Goal: Task Accomplishment & Management: Manage account settings

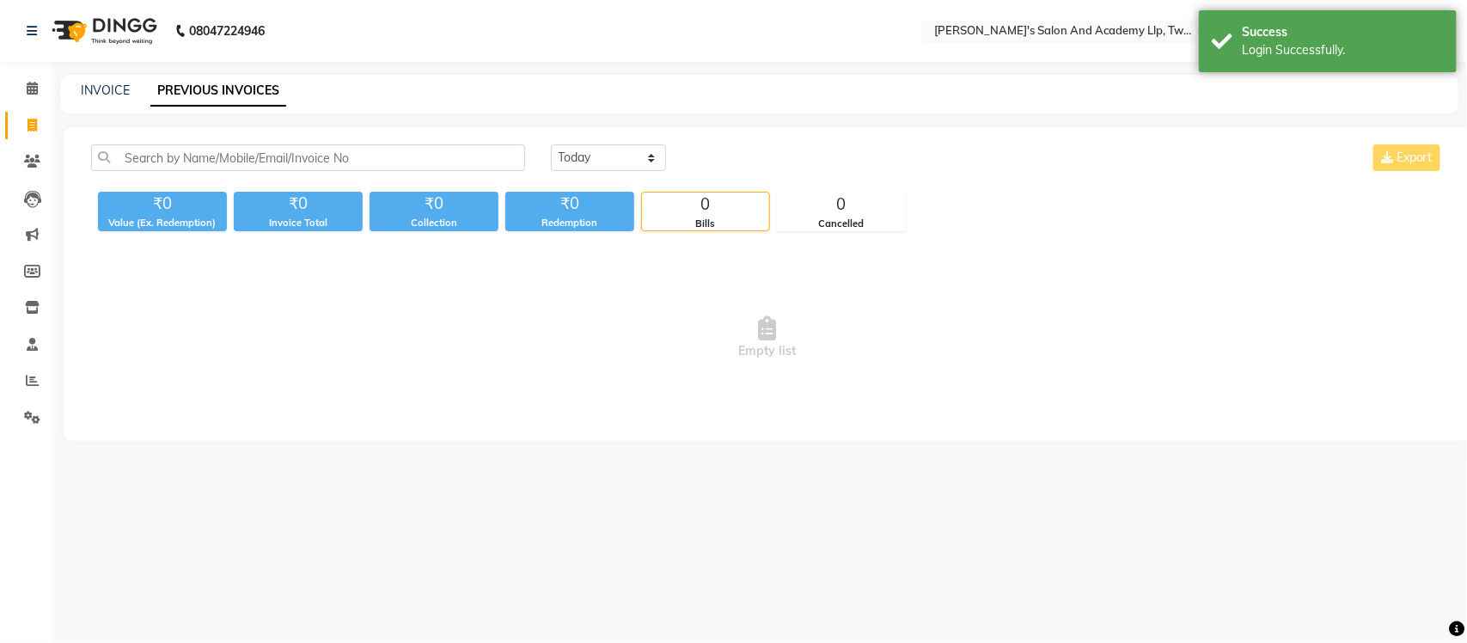
select select "en"
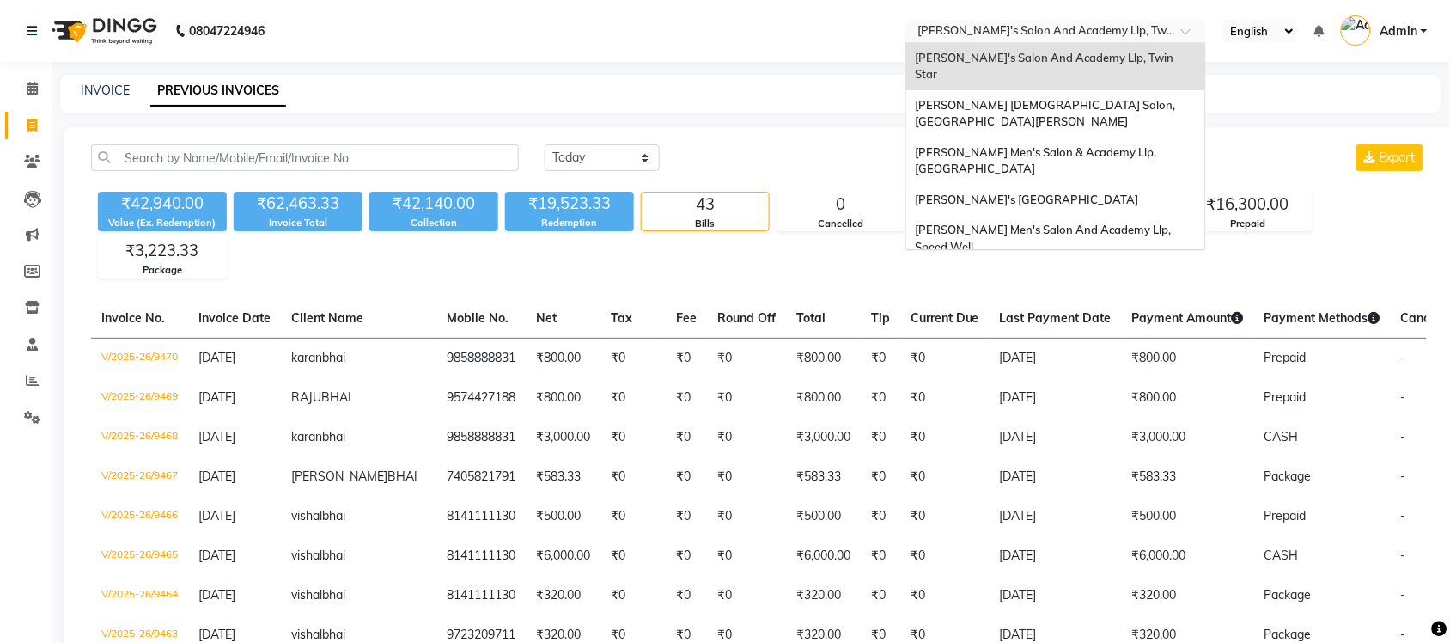
click at [1126, 24] on input "text" at bounding box center [1038, 32] width 249 height 17
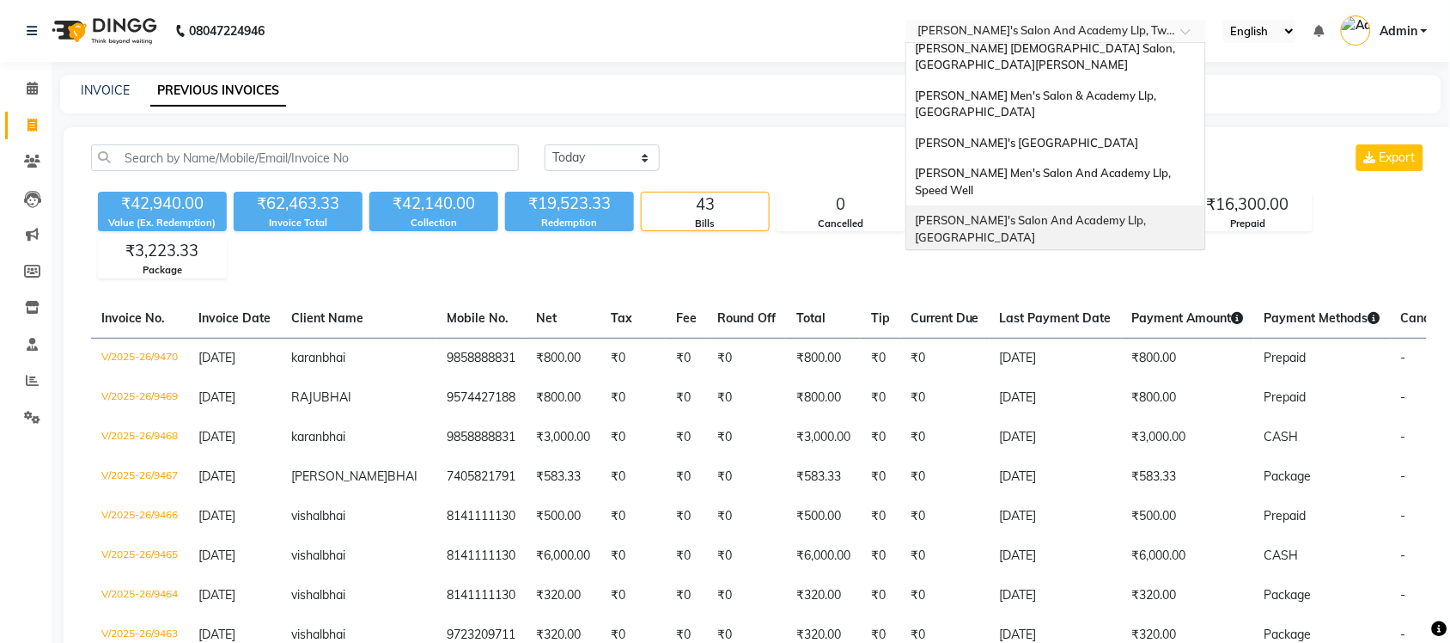
drag, startPoint x: 1111, startPoint y: 174, endPoint x: 1111, endPoint y: 202, distance: 28.4
click at [1111, 205] on div "Sandy Men's Salon And Academy Llp, University Road" at bounding box center [1056, 228] width 299 height 47
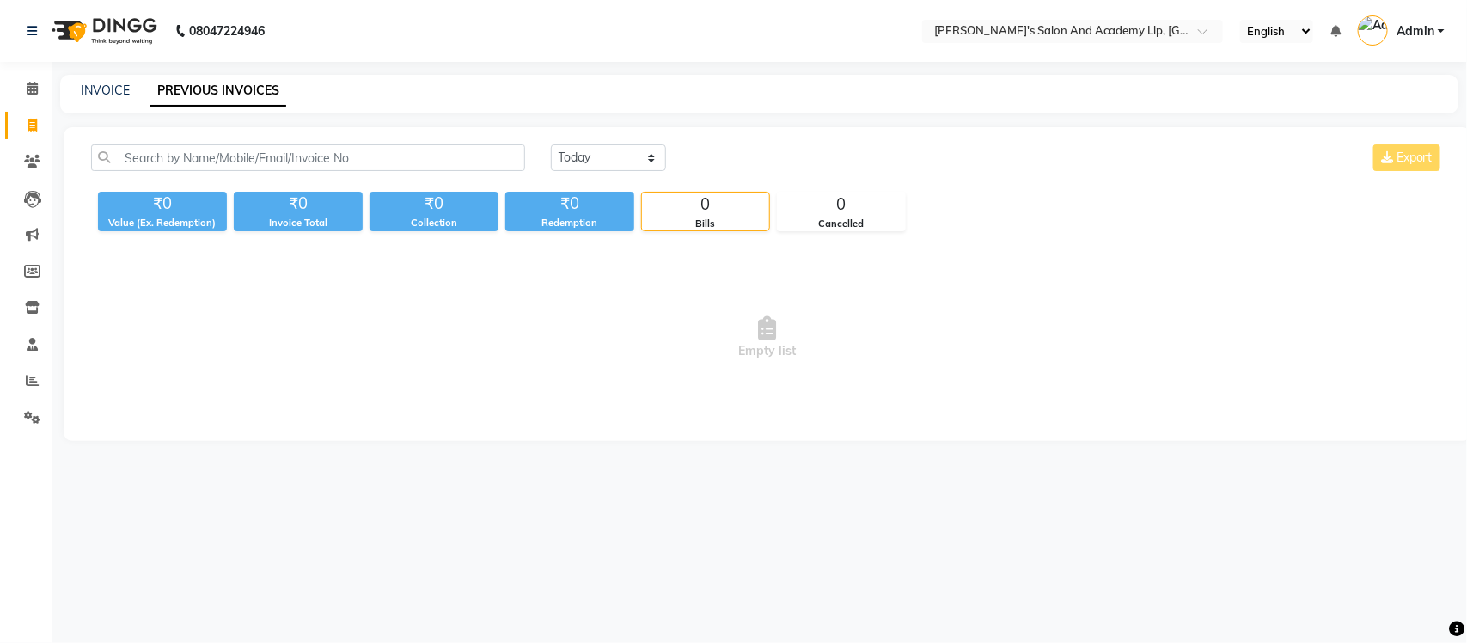
select select "en"
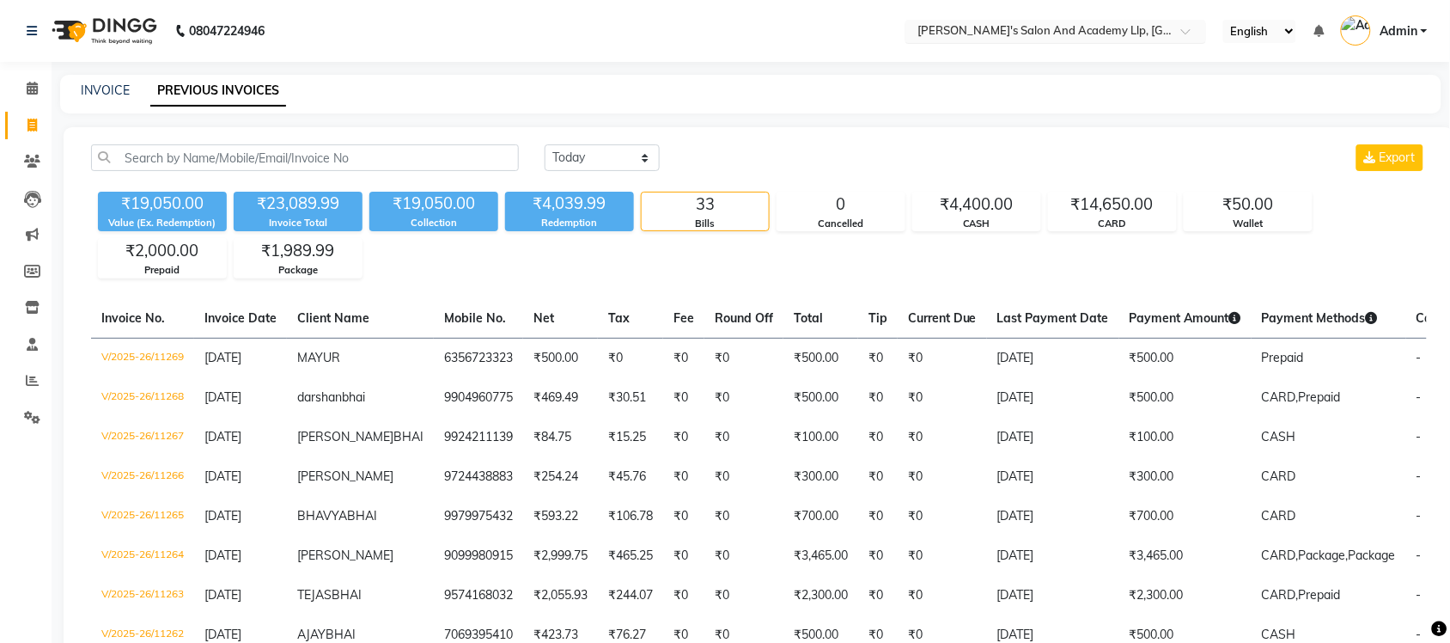
click at [1105, 28] on input "text" at bounding box center [1038, 32] width 249 height 17
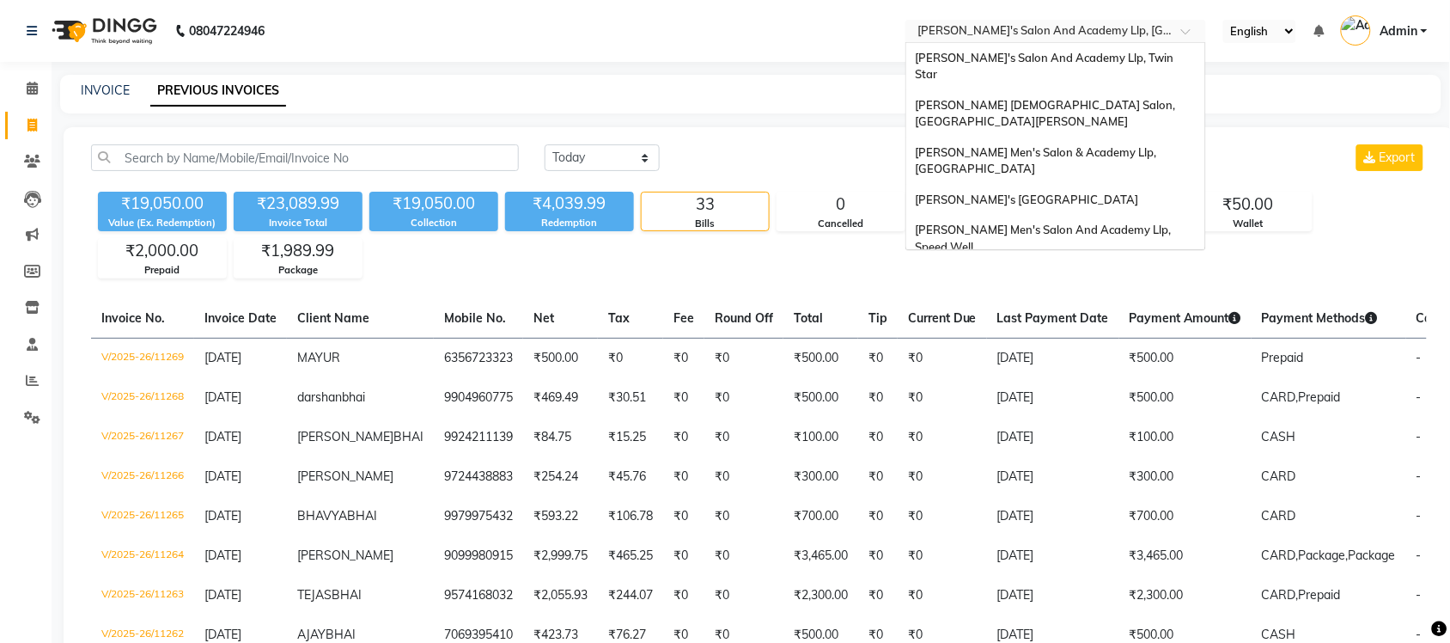
scroll to position [58, 0]
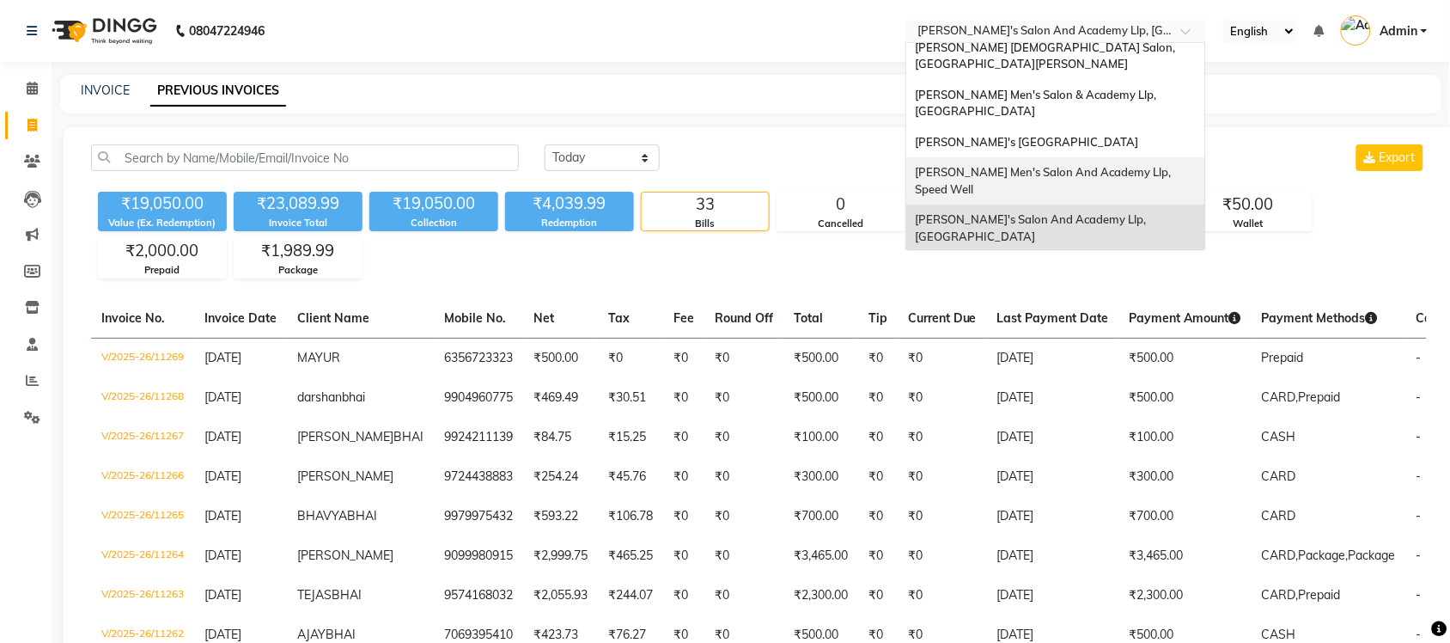
click at [1094, 165] on span "Sandy Men's Salon And Academy Llp, Speed Well" at bounding box center [1044, 180] width 259 height 31
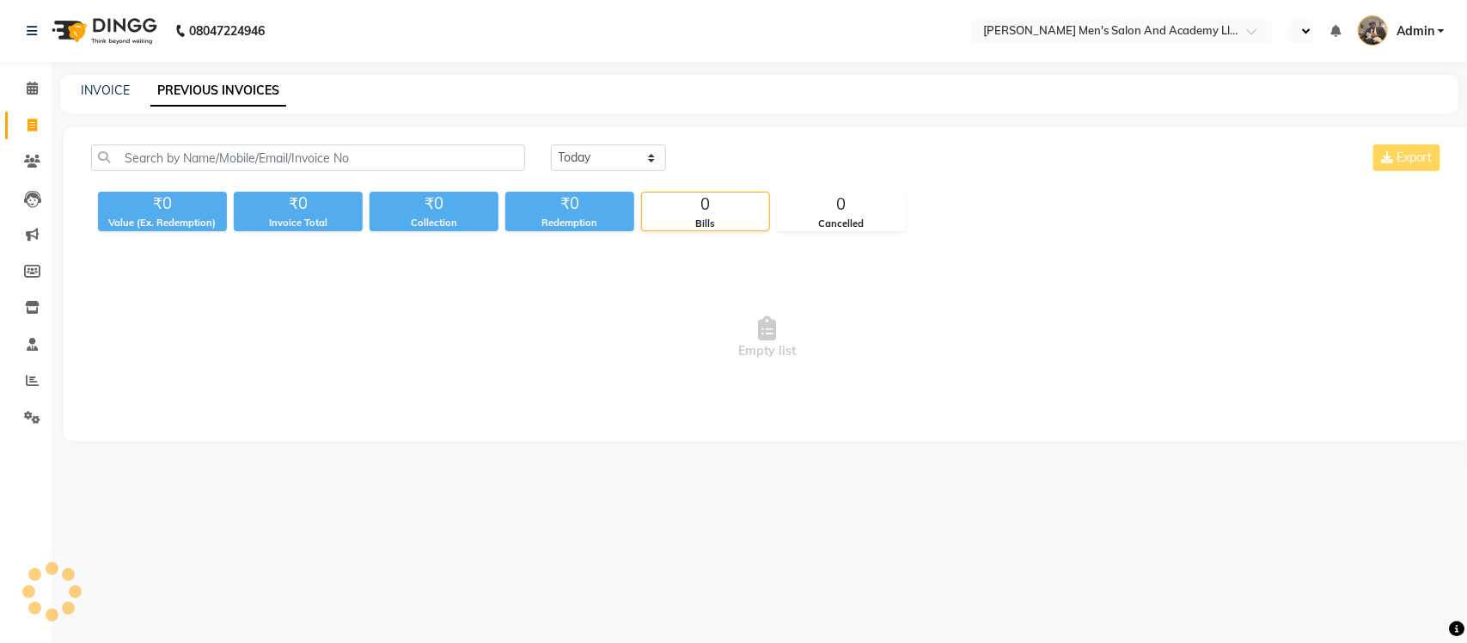
select select "en"
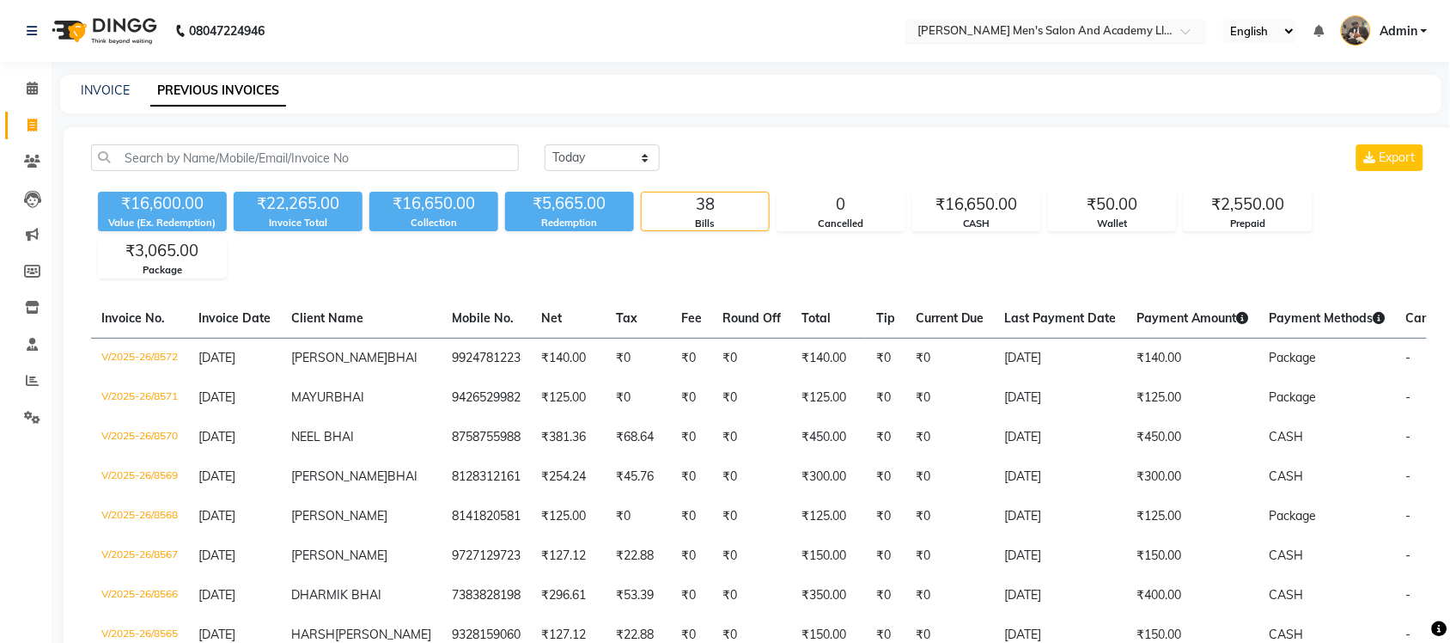
click at [1085, 30] on input "text" at bounding box center [1038, 32] width 249 height 17
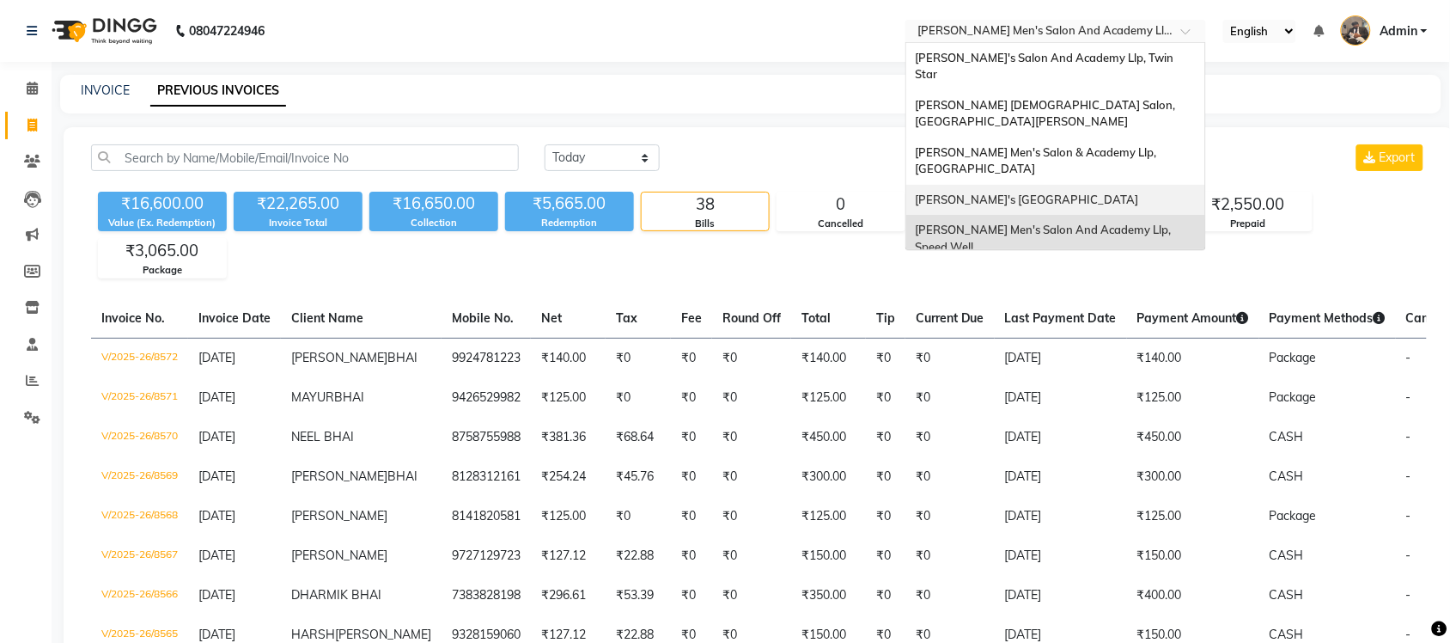
click at [1085, 192] on span "[PERSON_NAME]'s [GEOGRAPHIC_DATA]" at bounding box center [1026, 199] width 223 height 14
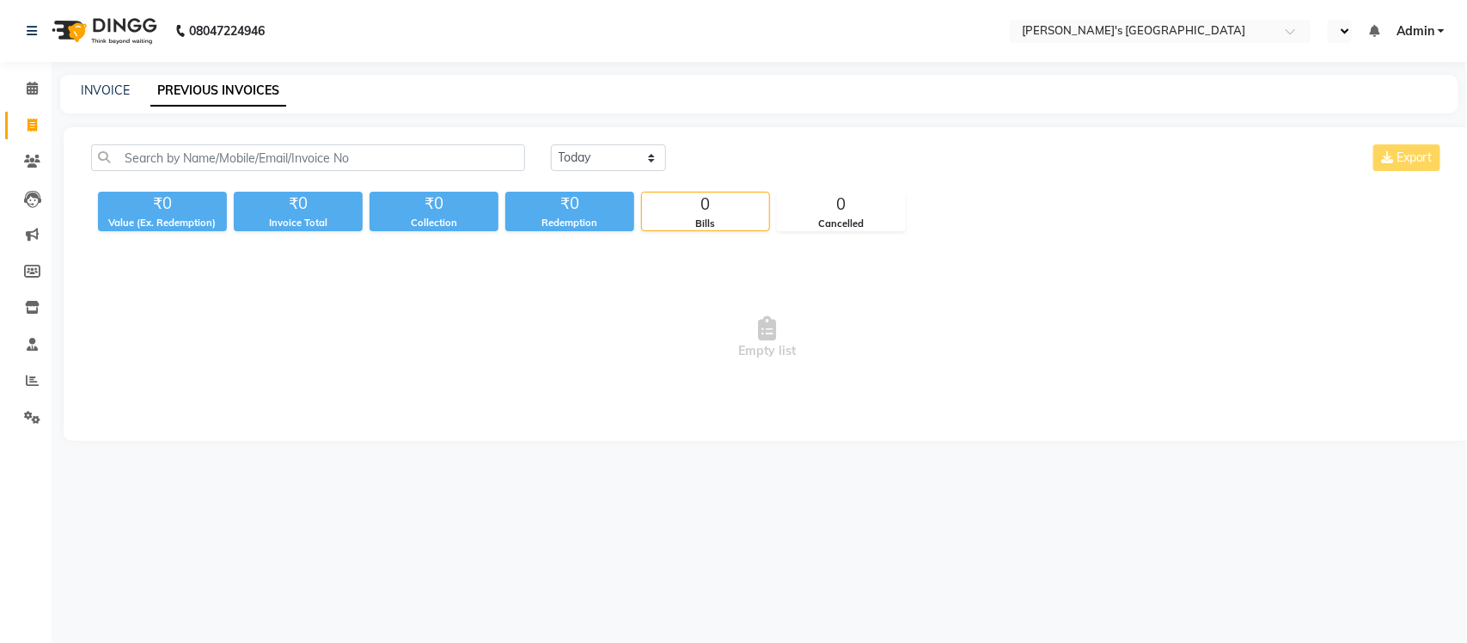
select select "en"
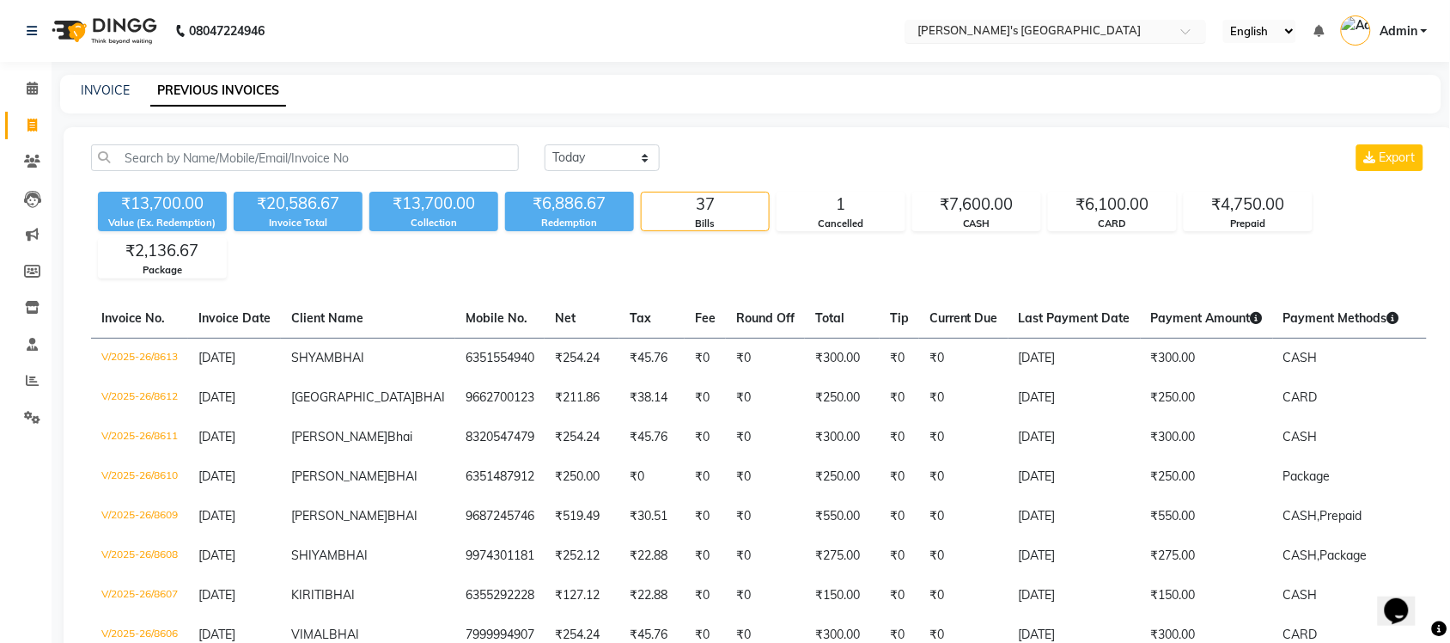
click at [1126, 27] on input "text" at bounding box center [1038, 32] width 249 height 17
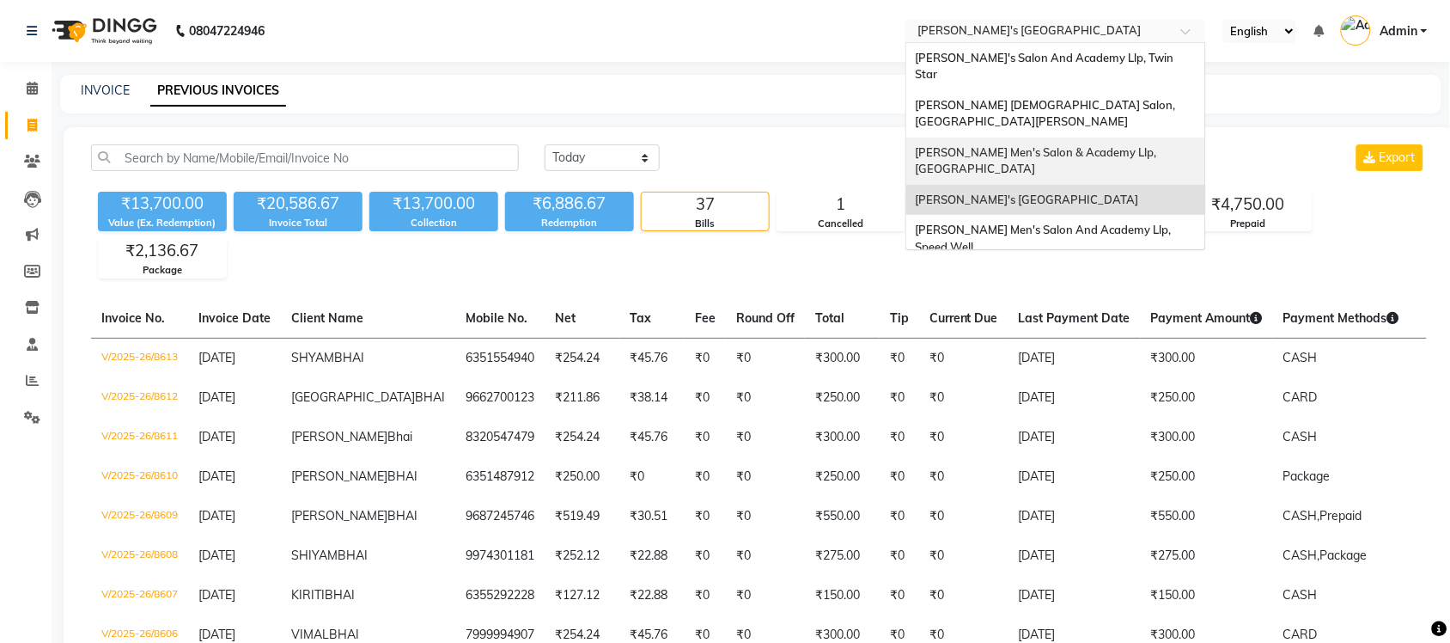
click at [1109, 145] on span "[PERSON_NAME] Men's Salon & Academy Llp, [GEOGRAPHIC_DATA]" at bounding box center [1037, 160] width 244 height 31
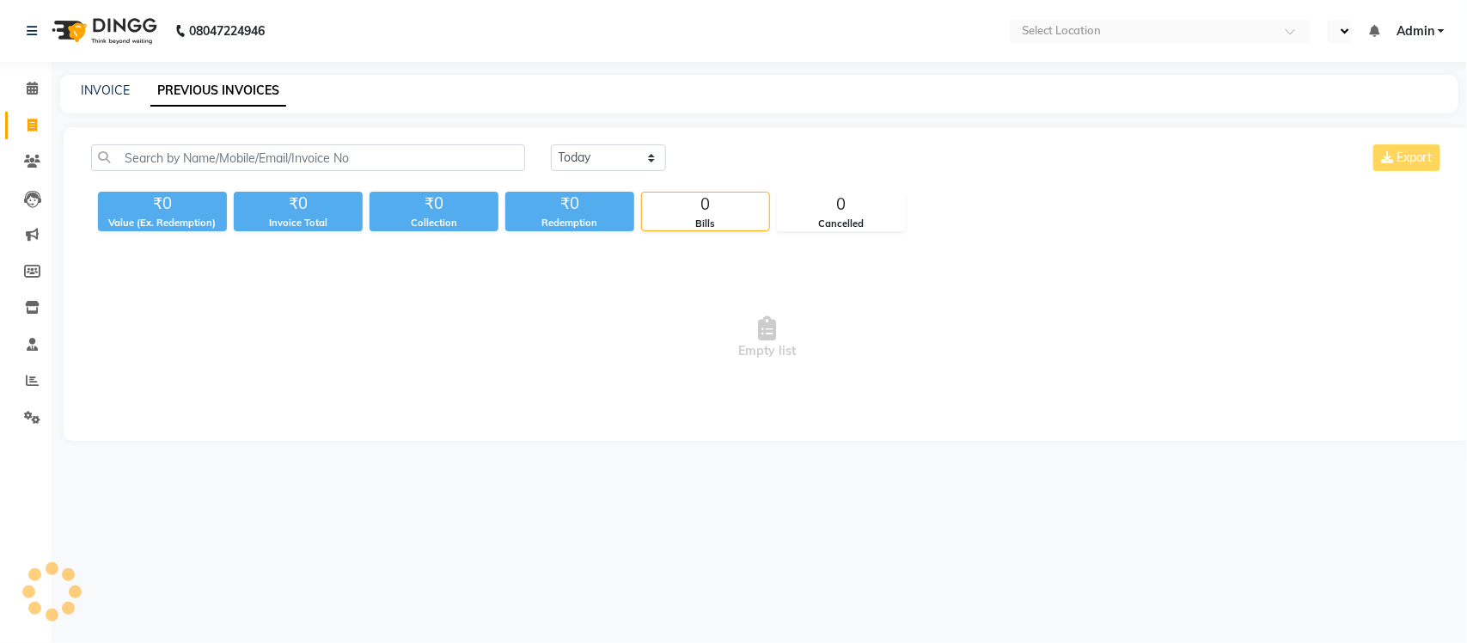
select select "en"
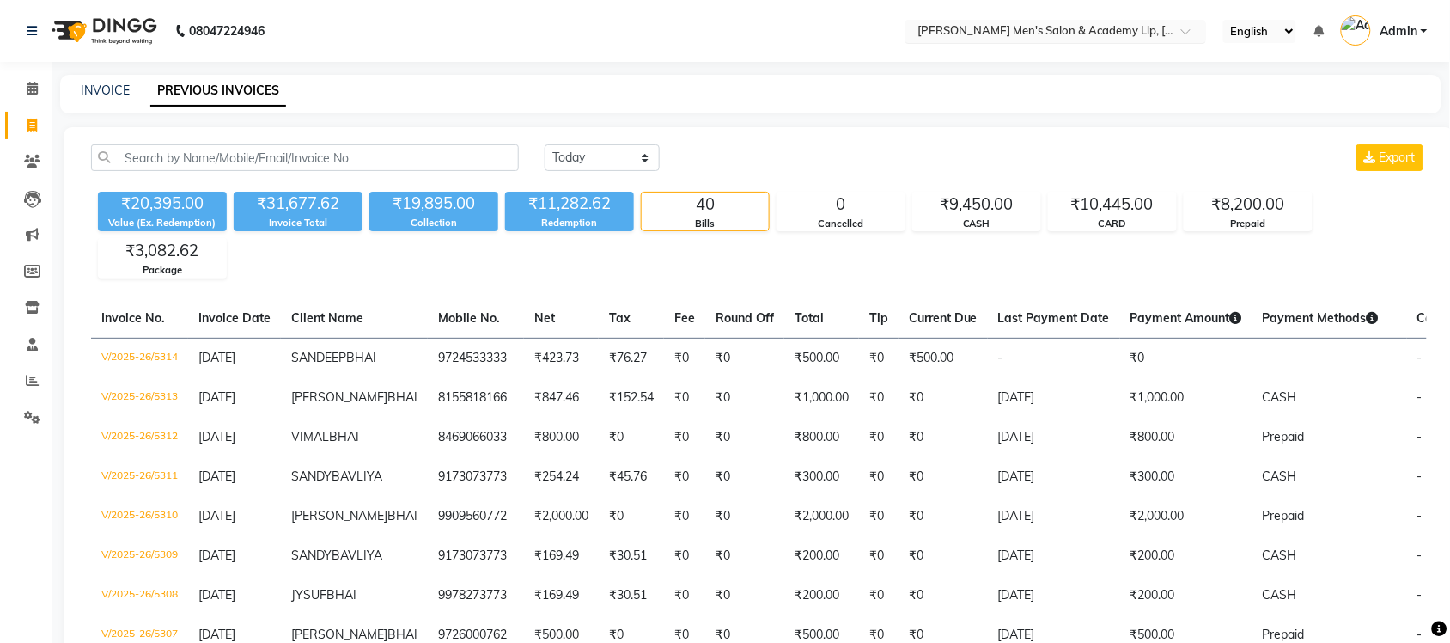
click at [1104, 27] on input "text" at bounding box center [1038, 32] width 249 height 17
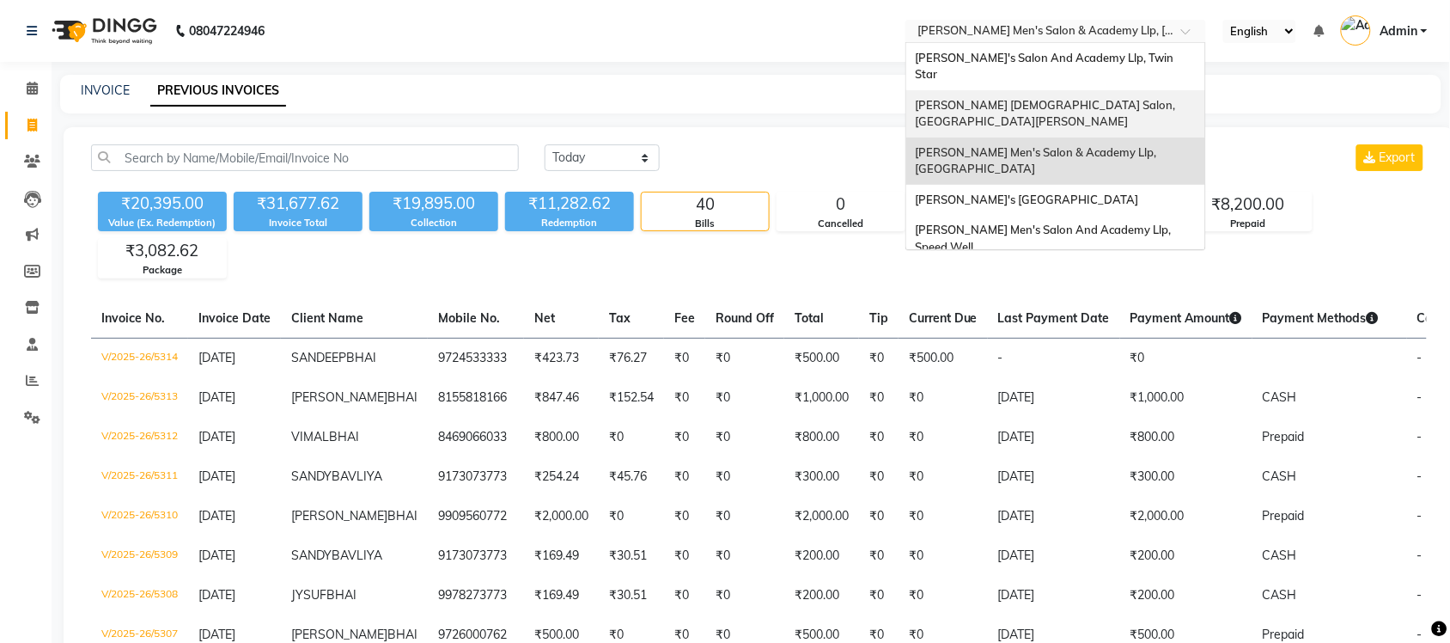
click at [1074, 98] on span "[PERSON_NAME] [DEMOGRAPHIC_DATA] Salon, [GEOGRAPHIC_DATA][PERSON_NAME]" at bounding box center [1046, 113] width 263 height 31
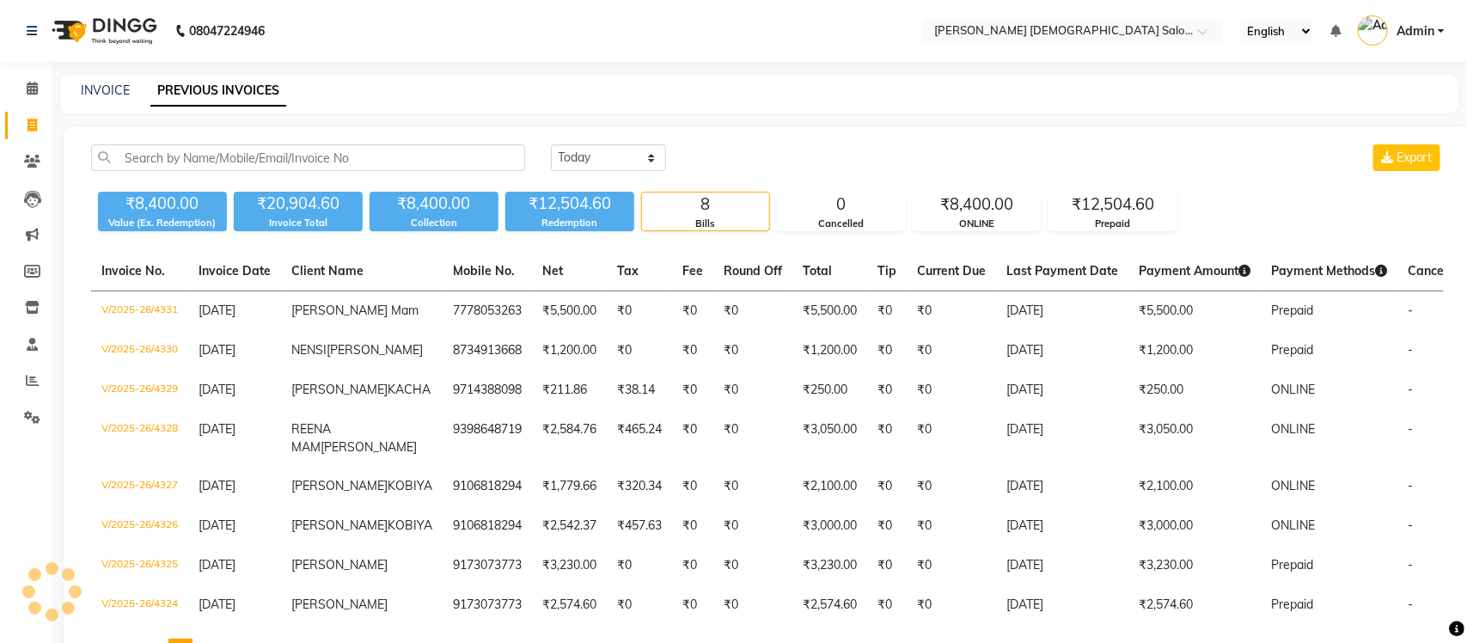
select select "en"
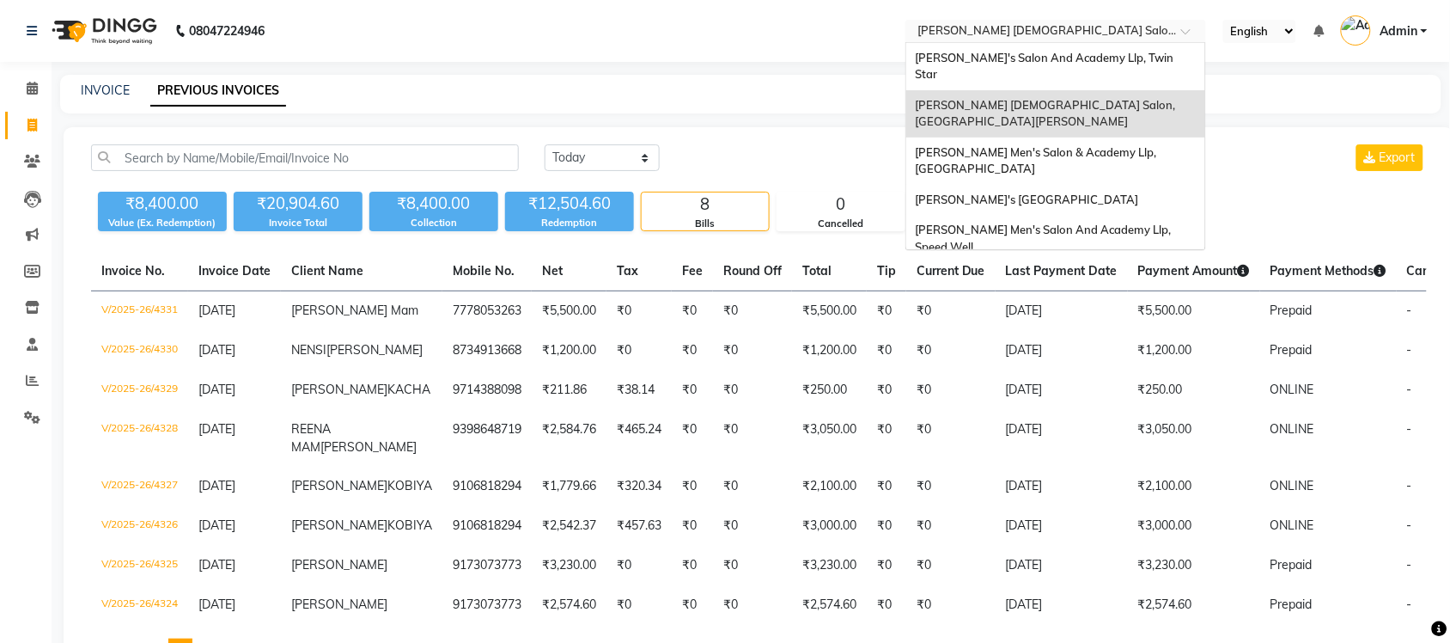
click at [1111, 24] on input "text" at bounding box center [1038, 32] width 249 height 17
click at [1090, 52] on span "[PERSON_NAME]'s Salon And Academy Llp, Twin Star" at bounding box center [1045, 66] width 261 height 31
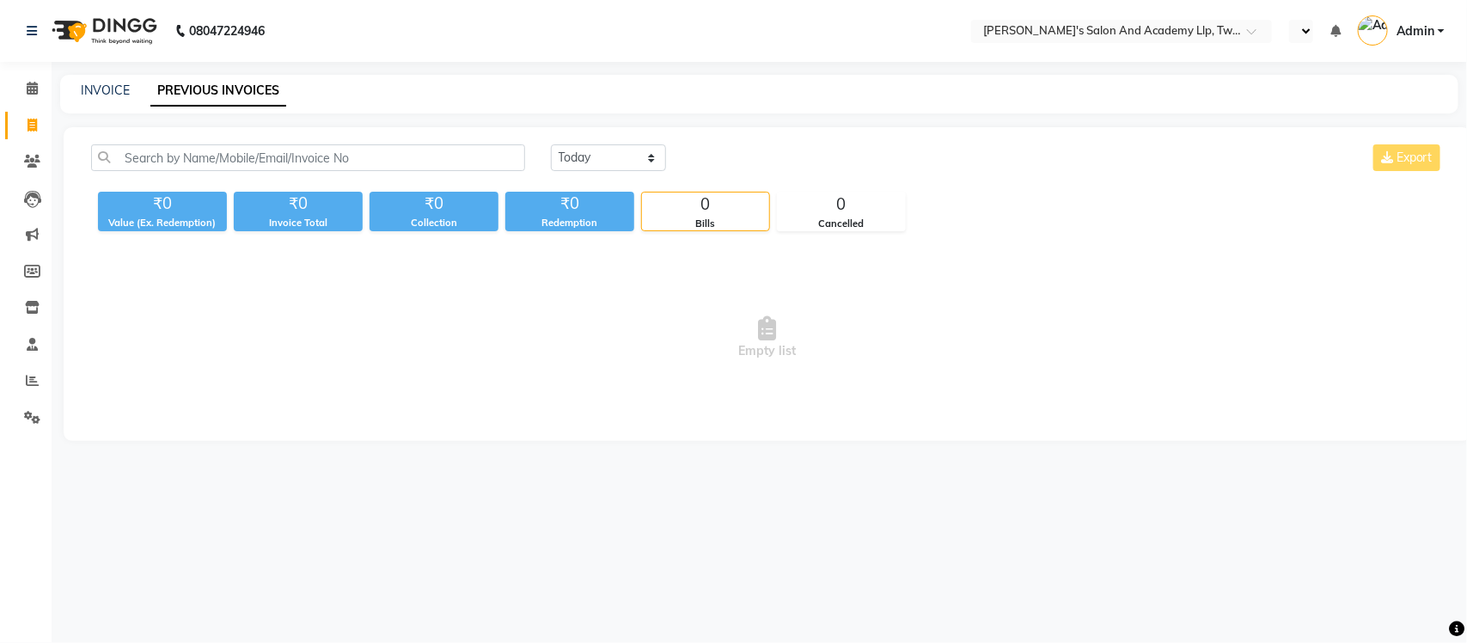
select select "en"
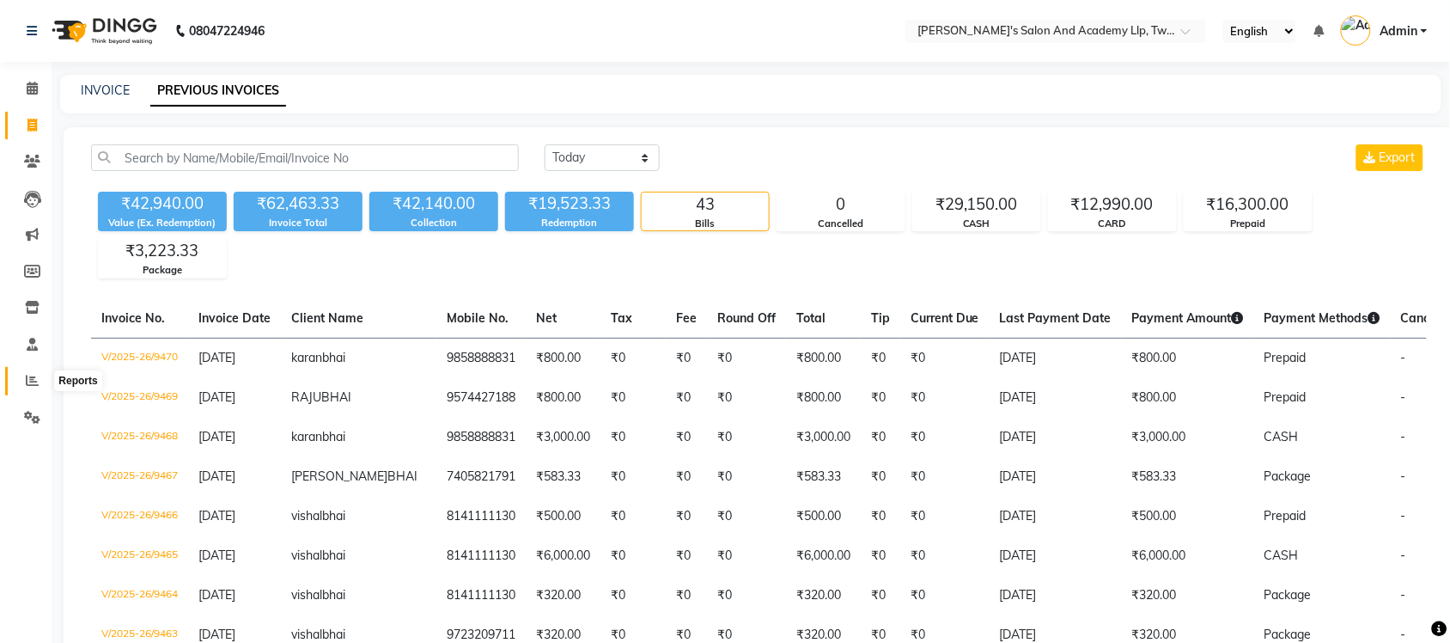
click at [34, 374] on icon at bounding box center [32, 380] width 13 height 13
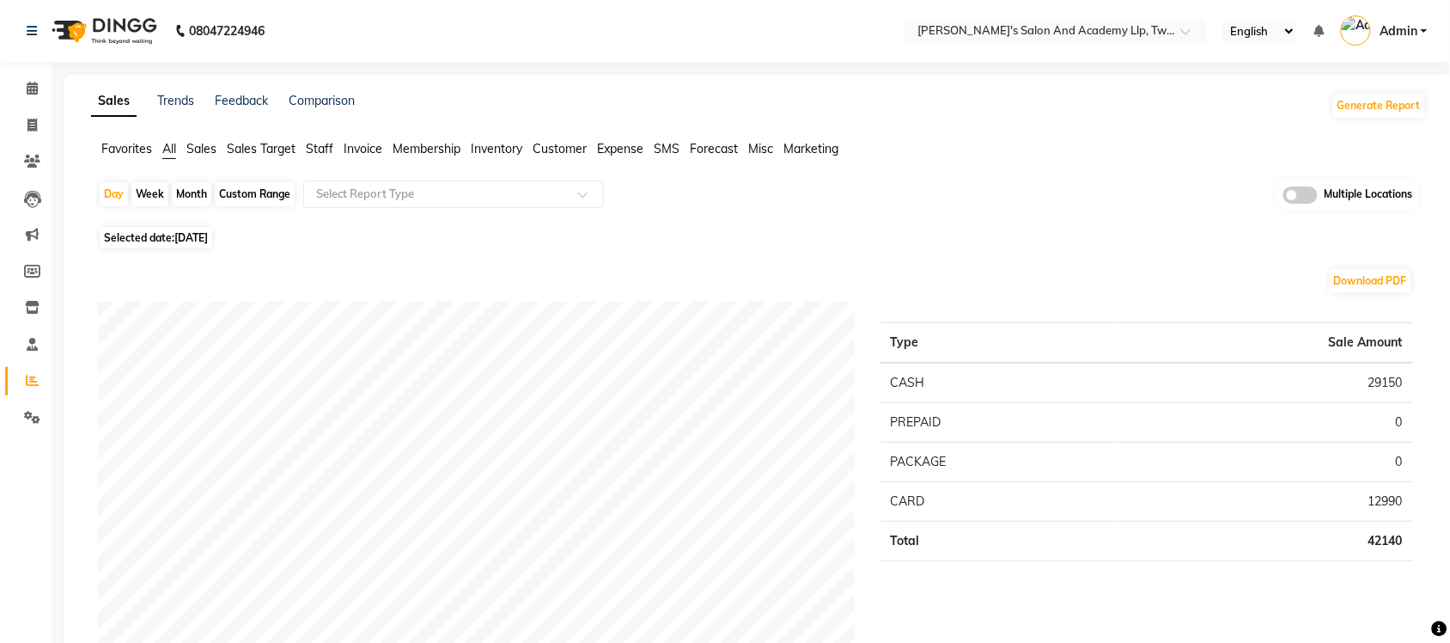
click at [1307, 195] on span at bounding box center [1301, 194] width 34 height 17
click at [1284, 198] on input "checkbox" at bounding box center [1284, 198] width 0 height 0
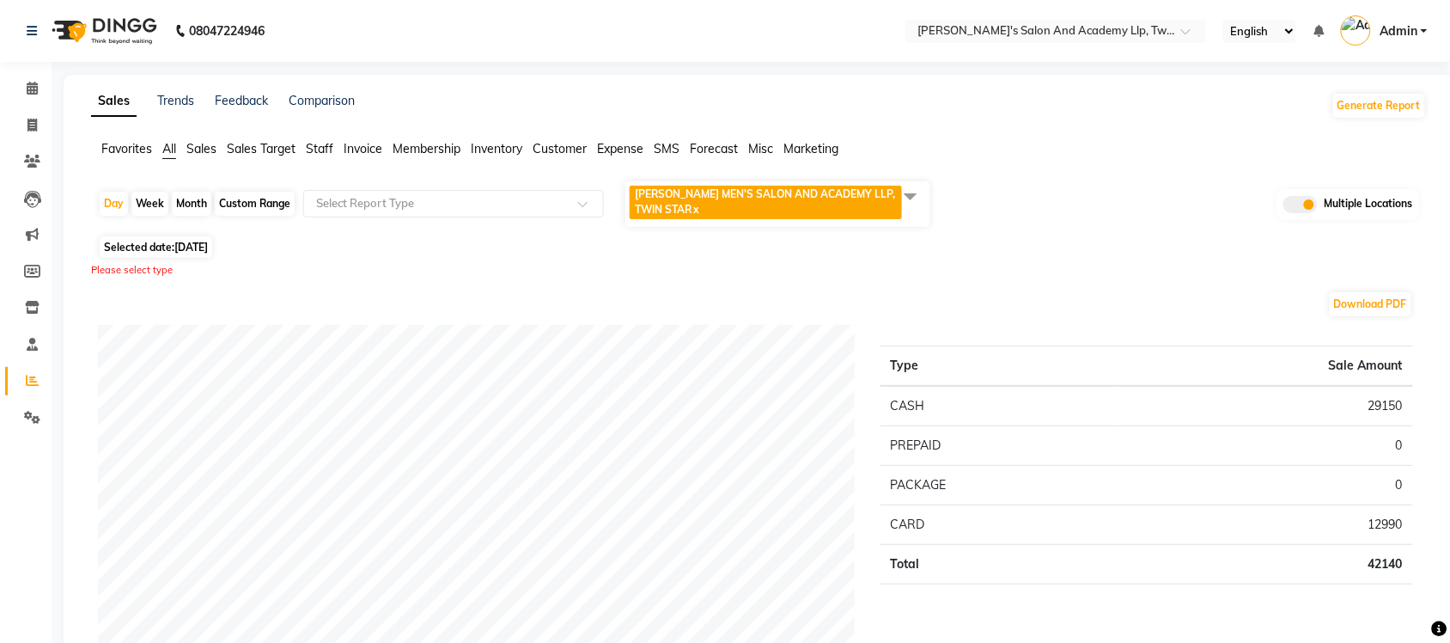
click at [903, 187] on span at bounding box center [911, 196] width 34 height 33
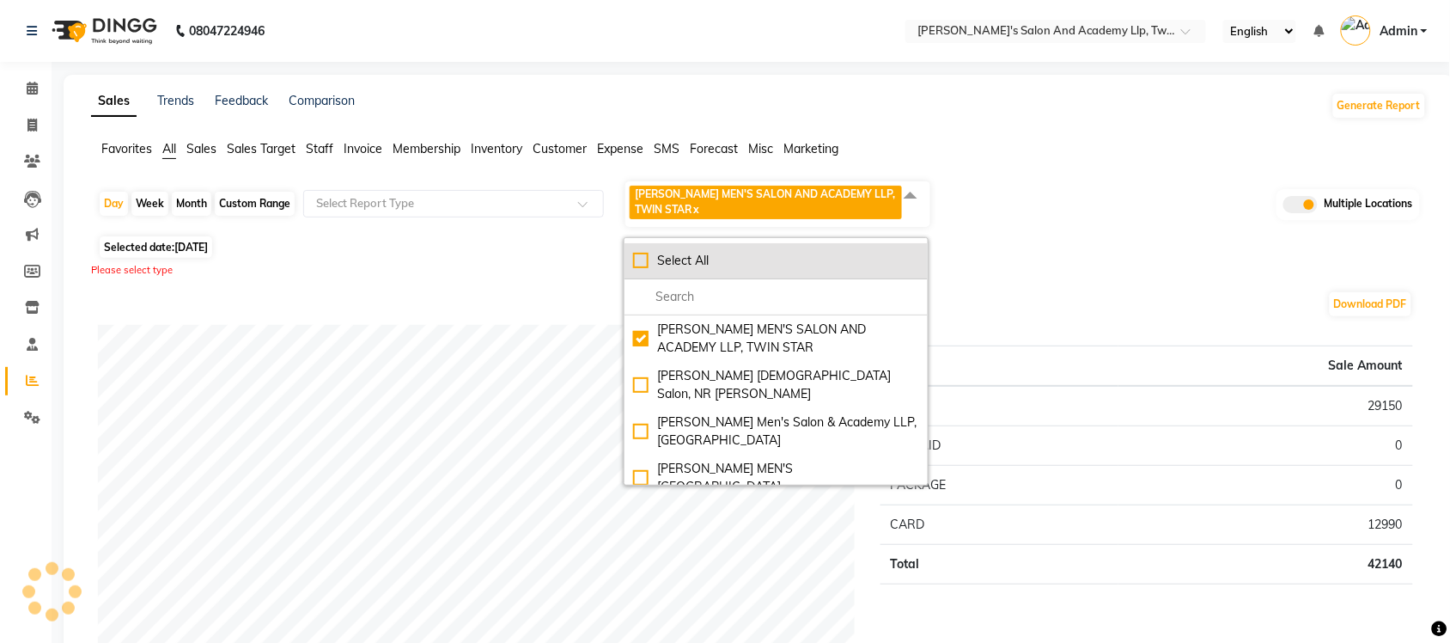
click at [637, 266] on div "Select All" at bounding box center [776, 261] width 286 height 18
checkbox input "true"
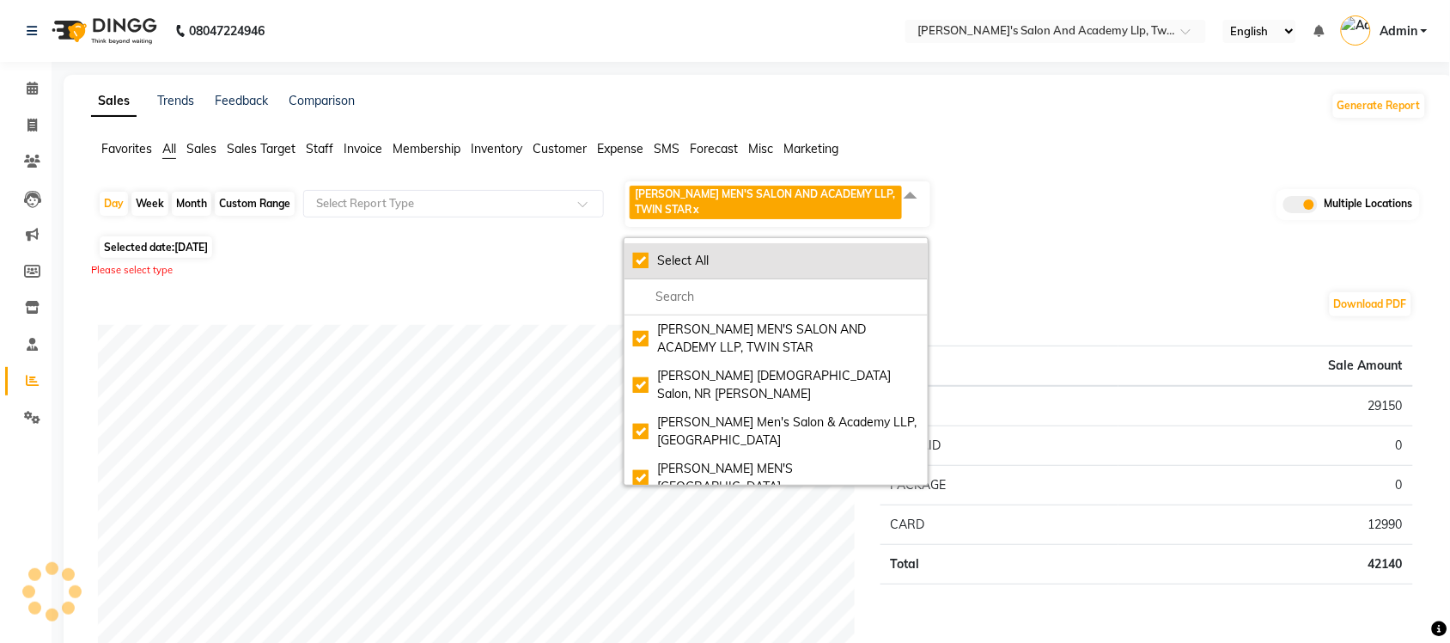
checkbox input "true"
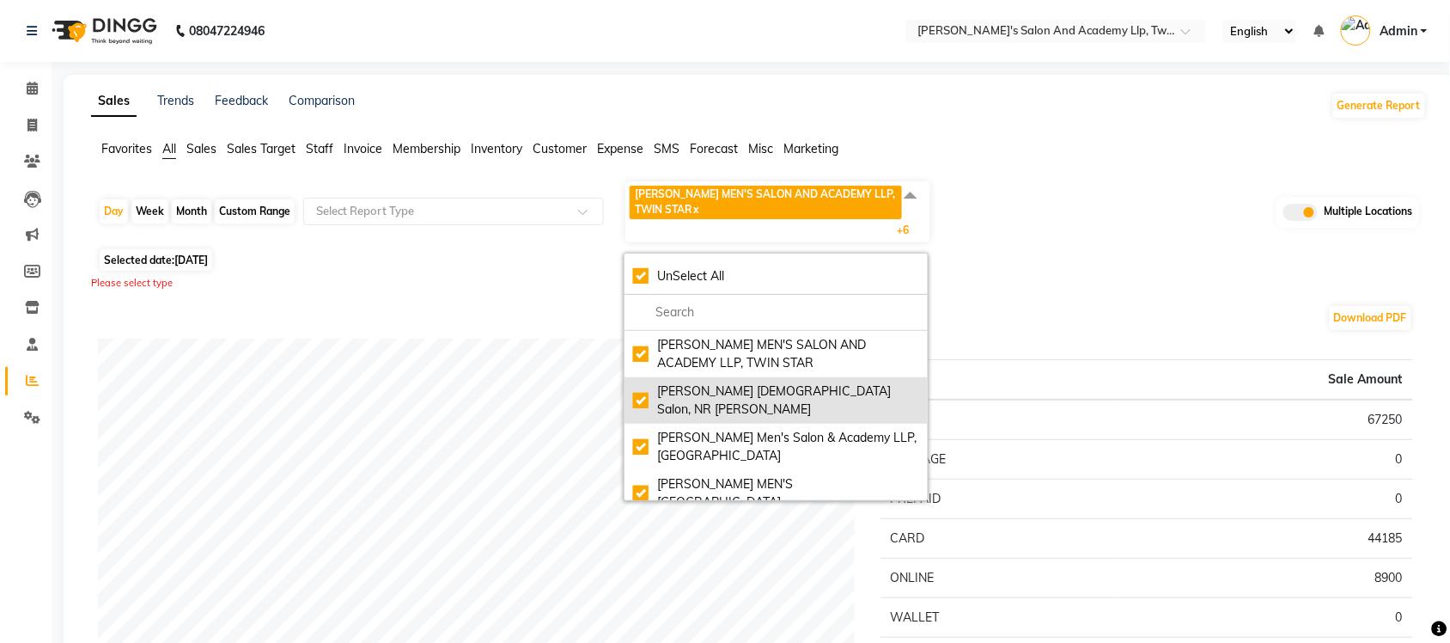
click at [643, 389] on div "[PERSON_NAME] [DEMOGRAPHIC_DATA] Salon, NR [PERSON_NAME]" at bounding box center [776, 400] width 286 height 36
checkbox input "false"
click at [645, 389] on div "[PERSON_NAME] [DEMOGRAPHIC_DATA] Salon, NR [PERSON_NAME]" at bounding box center [776, 400] width 286 height 36
checkbox input "true"
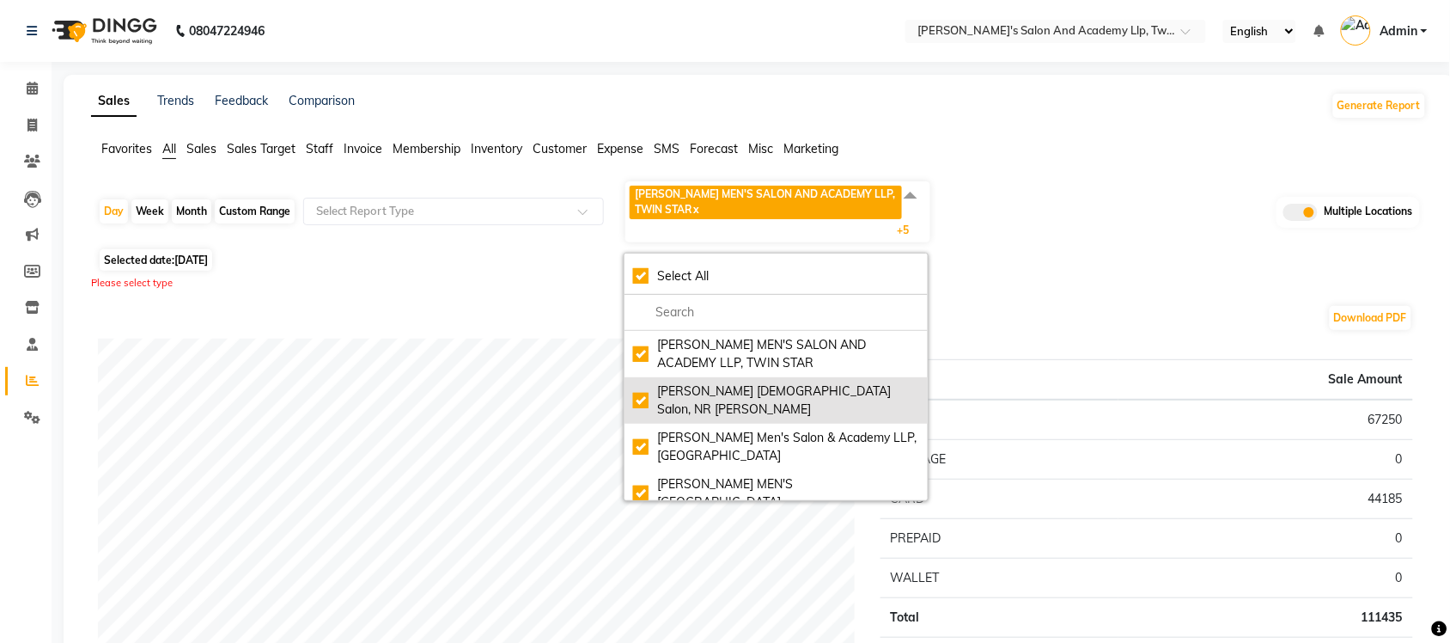
checkbox input "true"
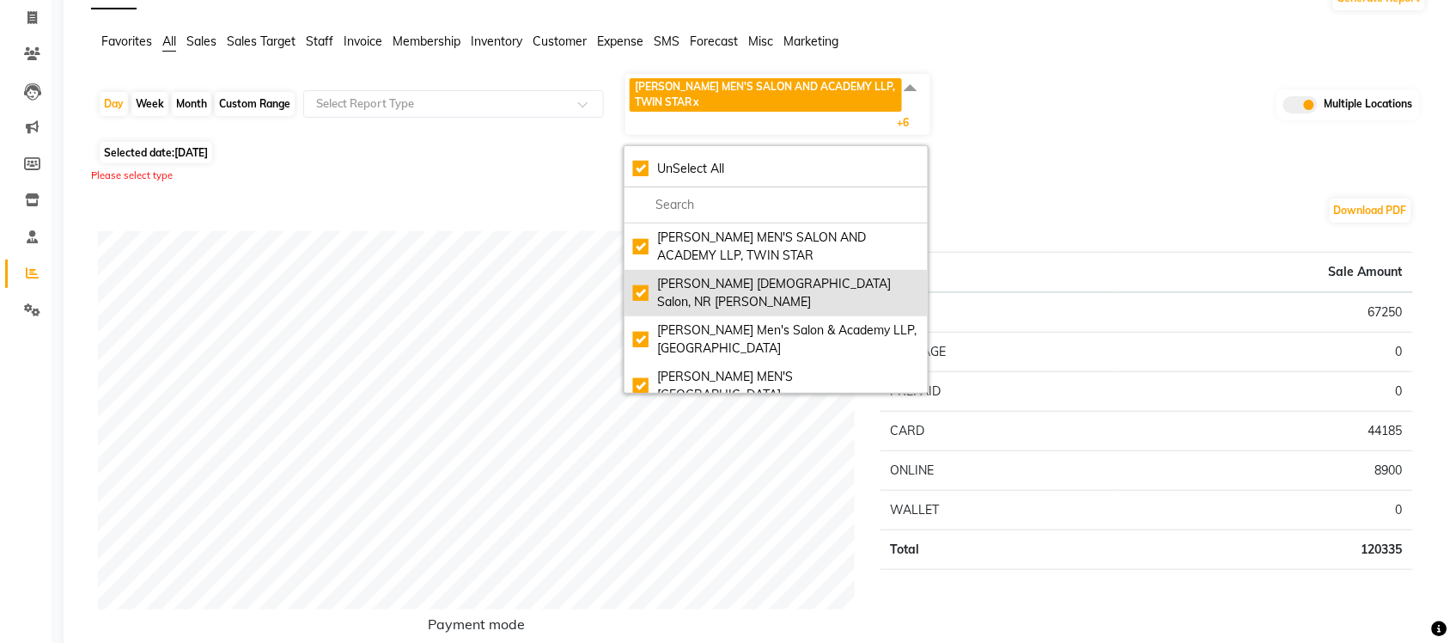
click at [643, 288] on div "[PERSON_NAME] [DEMOGRAPHIC_DATA] Salon, NR [PERSON_NAME]" at bounding box center [776, 293] width 286 height 36
checkbox input "false"
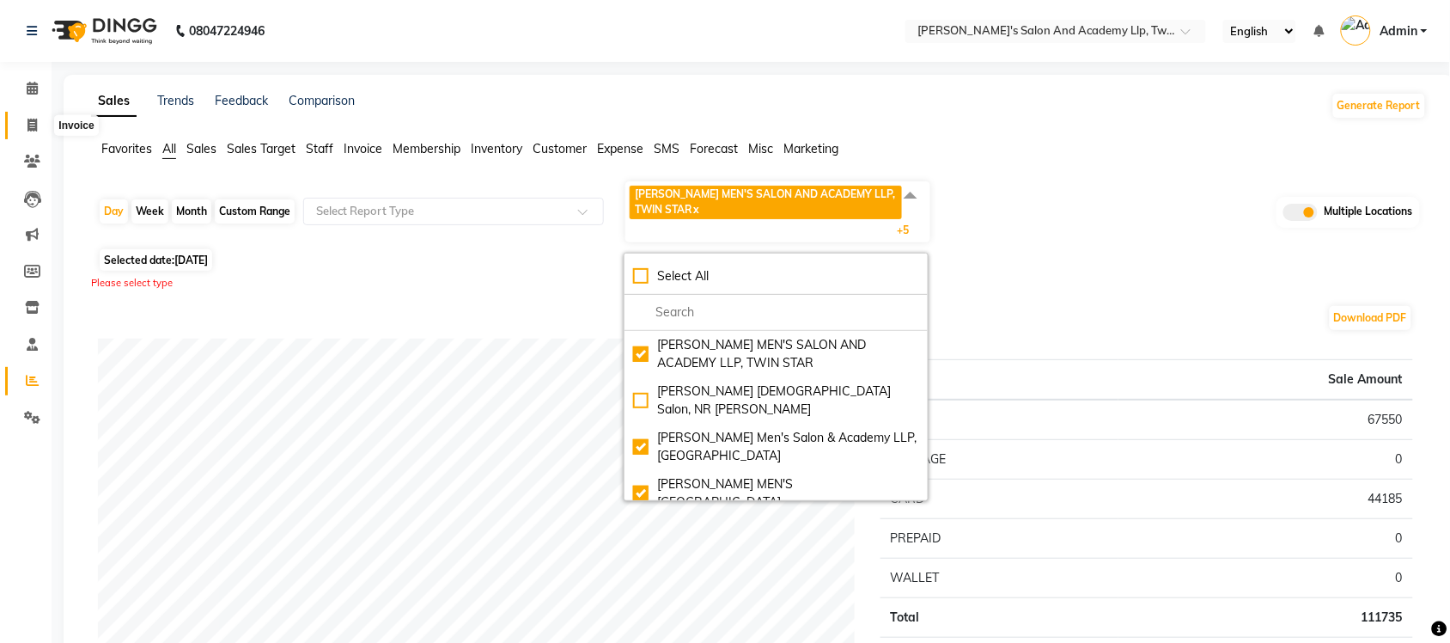
click at [32, 133] on span at bounding box center [32, 126] width 30 height 20
select select "service"
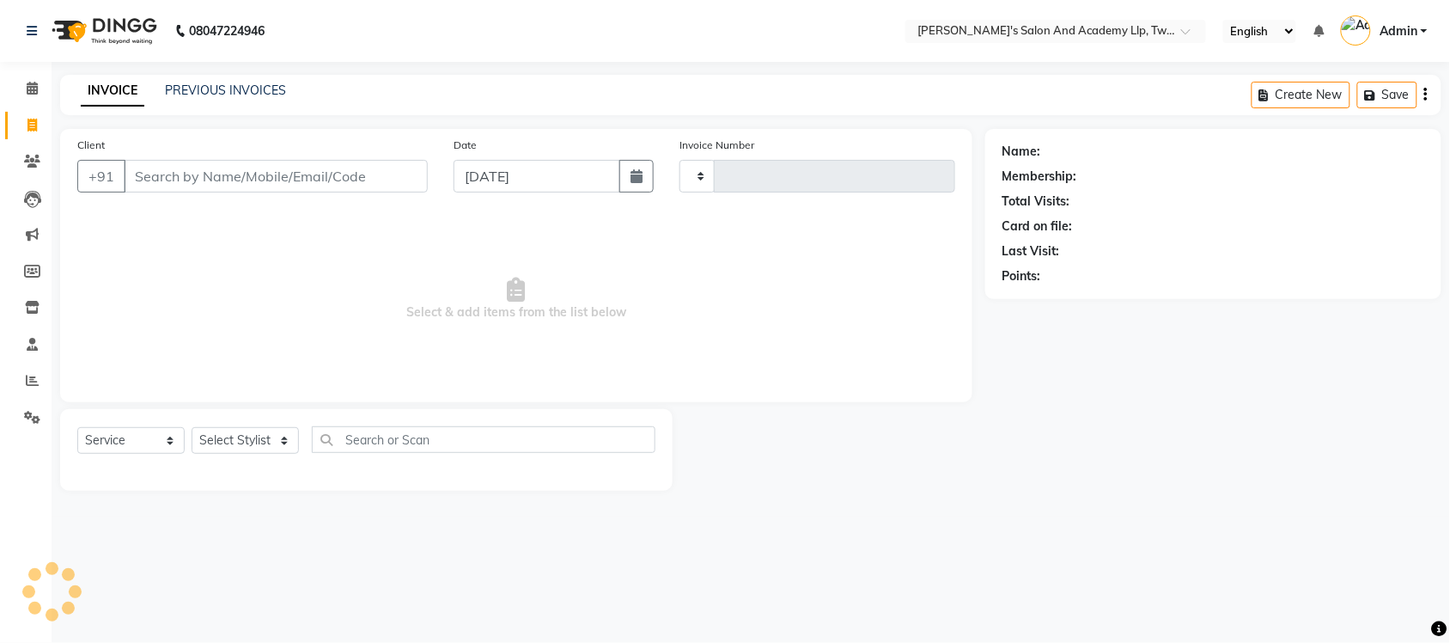
type input "9471"
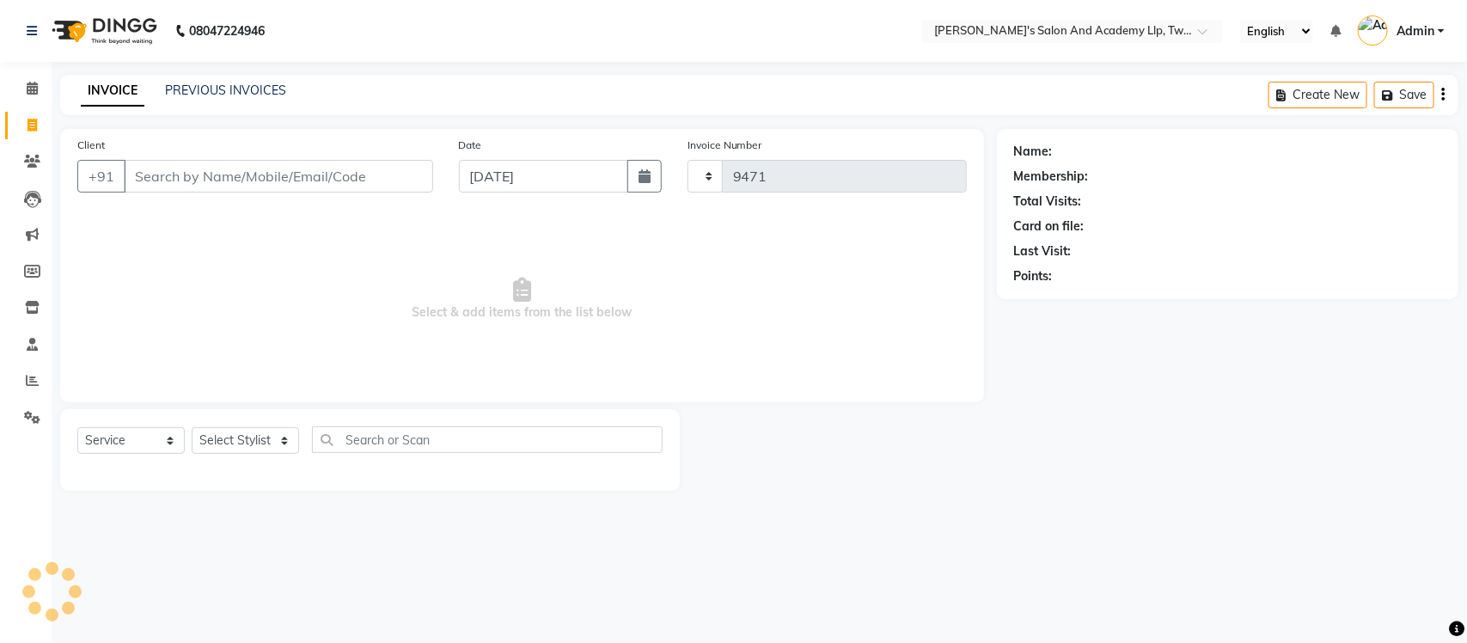
select select "6985"
click at [269, 95] on link "PREVIOUS INVOICES" at bounding box center [225, 89] width 121 height 15
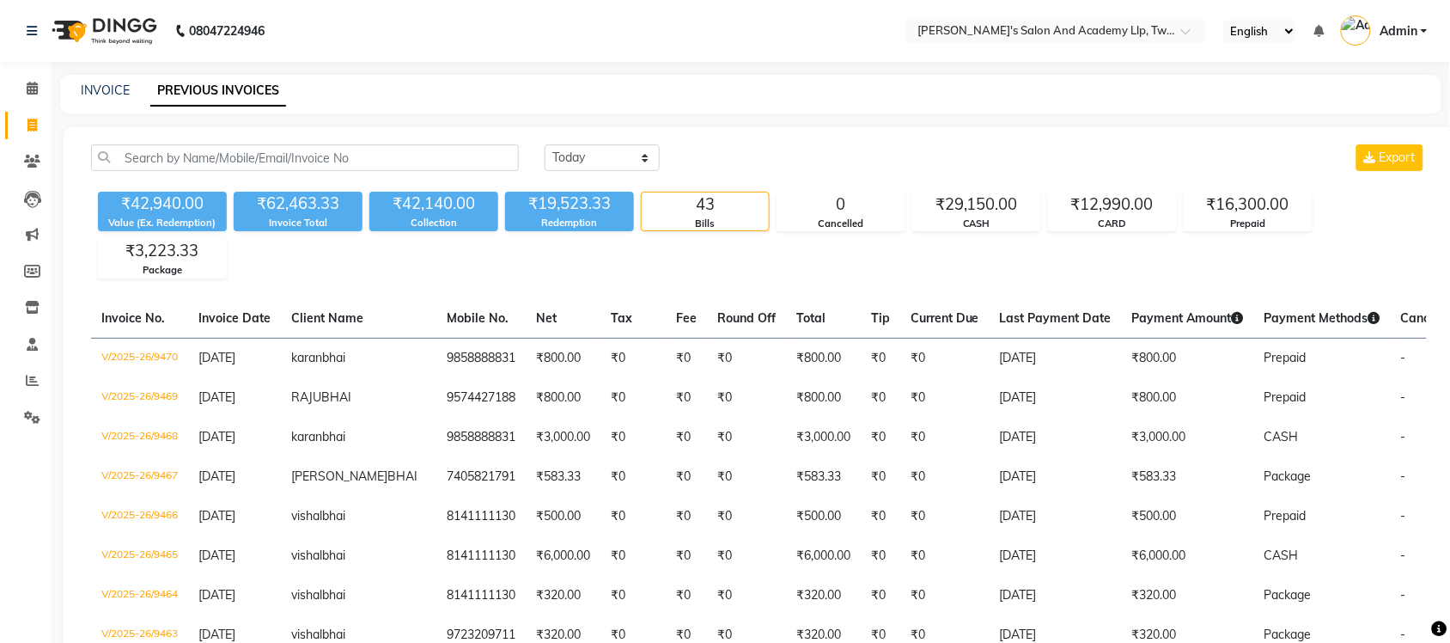
click at [1389, 30] on span "Admin" at bounding box center [1399, 31] width 38 height 18
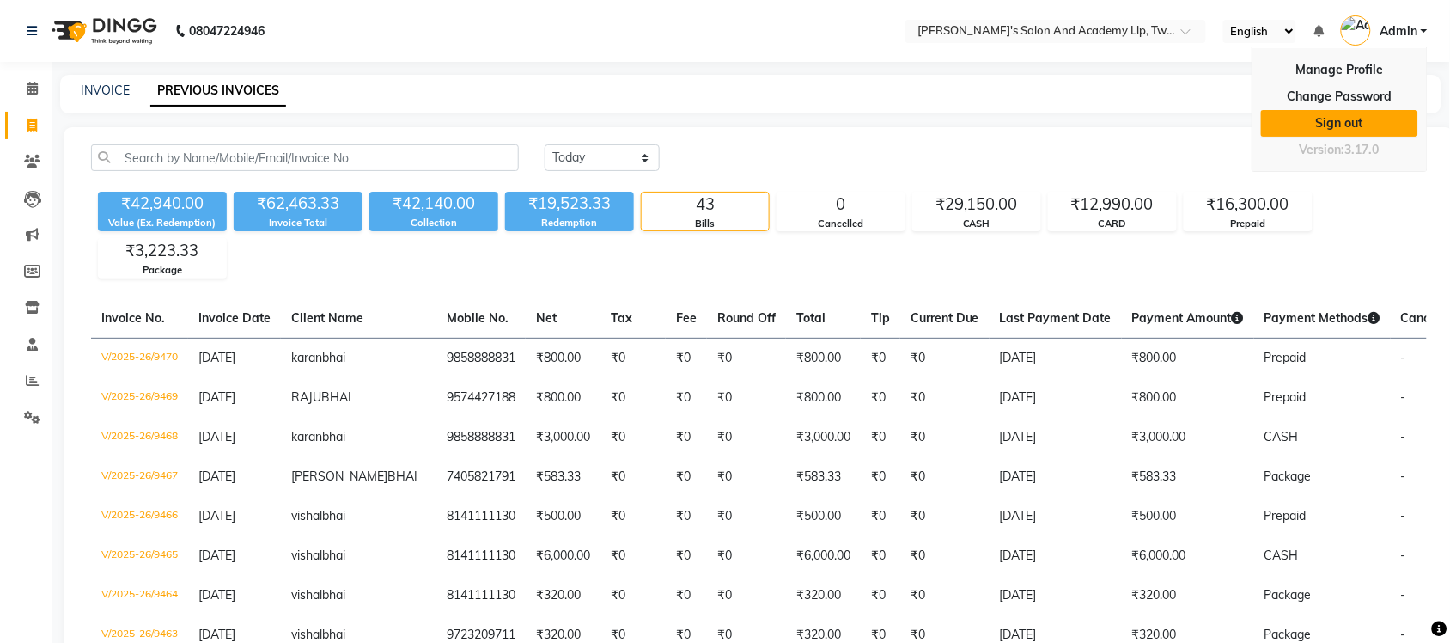
click at [1353, 127] on link "Sign out" at bounding box center [1339, 123] width 157 height 27
